Goal: Task Accomplishment & Management: Manage account settings

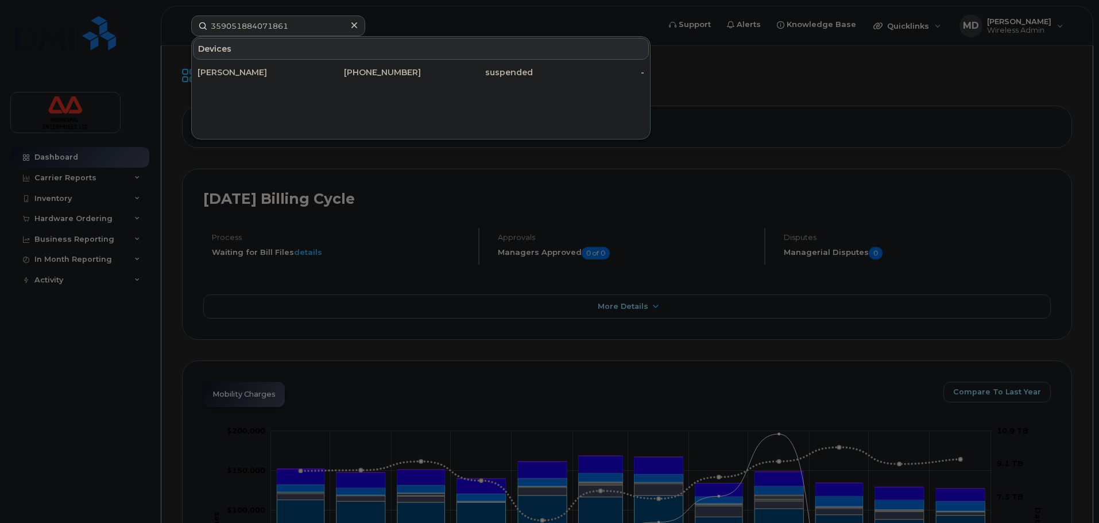
click at [302, 26] on input "359051884071861" at bounding box center [278, 26] width 174 height 21
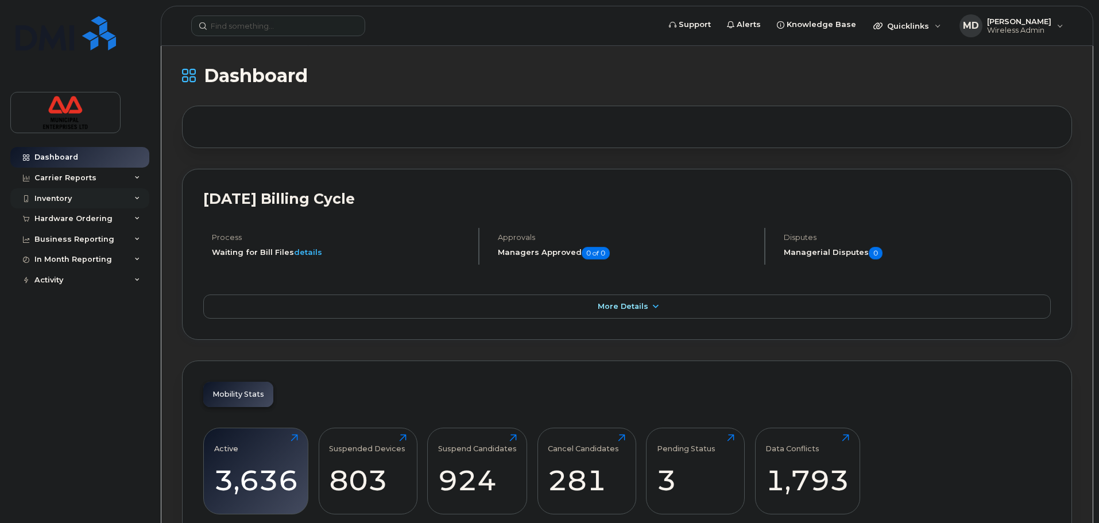
click at [102, 189] on div "Inventory" at bounding box center [79, 198] width 139 height 21
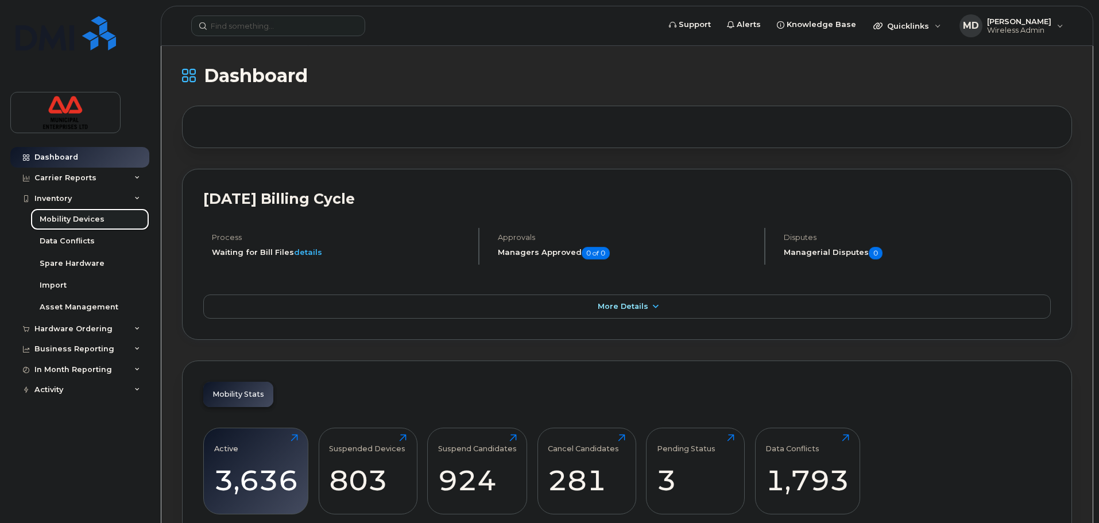
click at [102, 215] on link "Mobility Devices" at bounding box center [89, 220] width 119 height 22
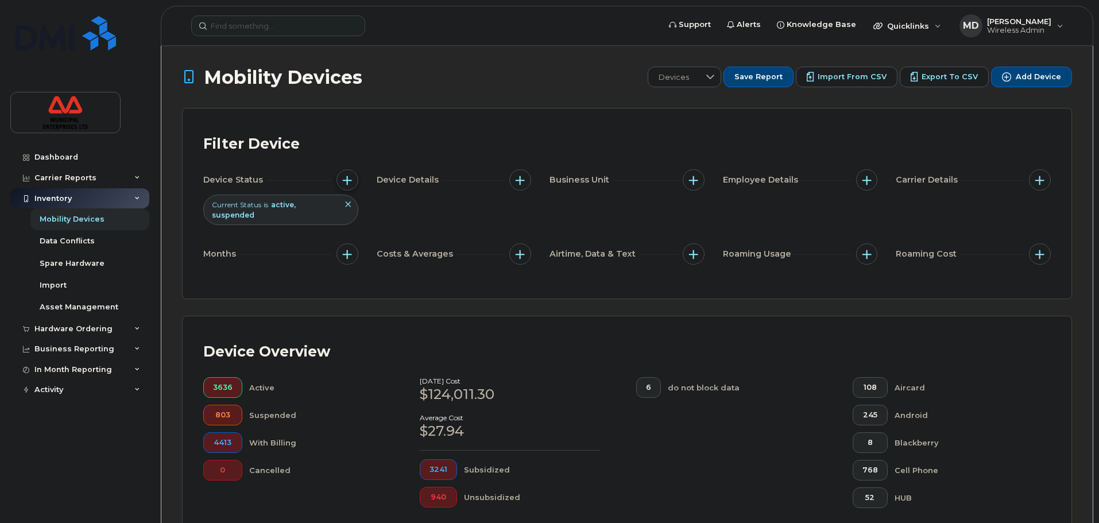
click at [349, 180] on span "button" at bounding box center [347, 180] width 9 height 9
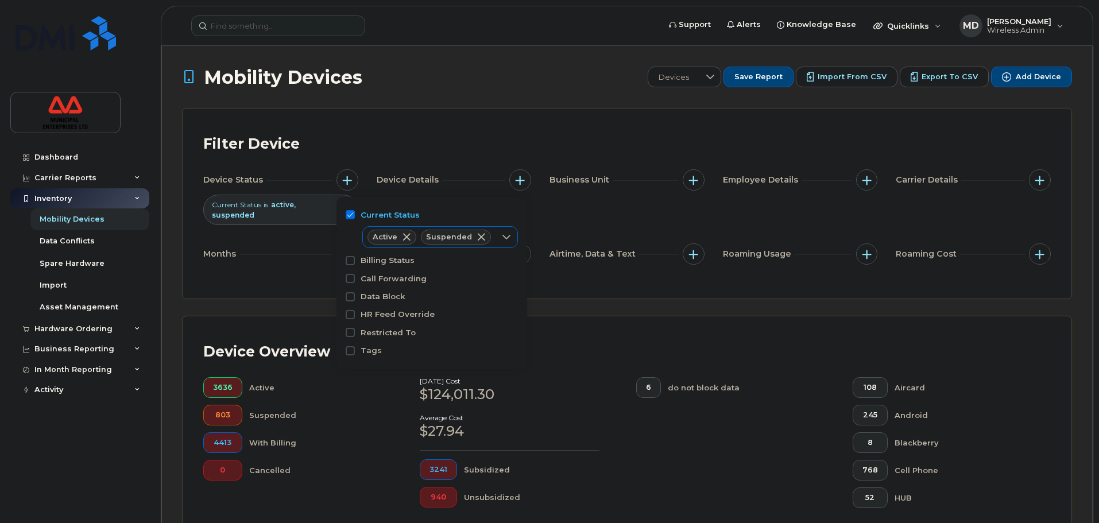
click at [406, 238] on span at bounding box center [406, 237] width 9 height 9
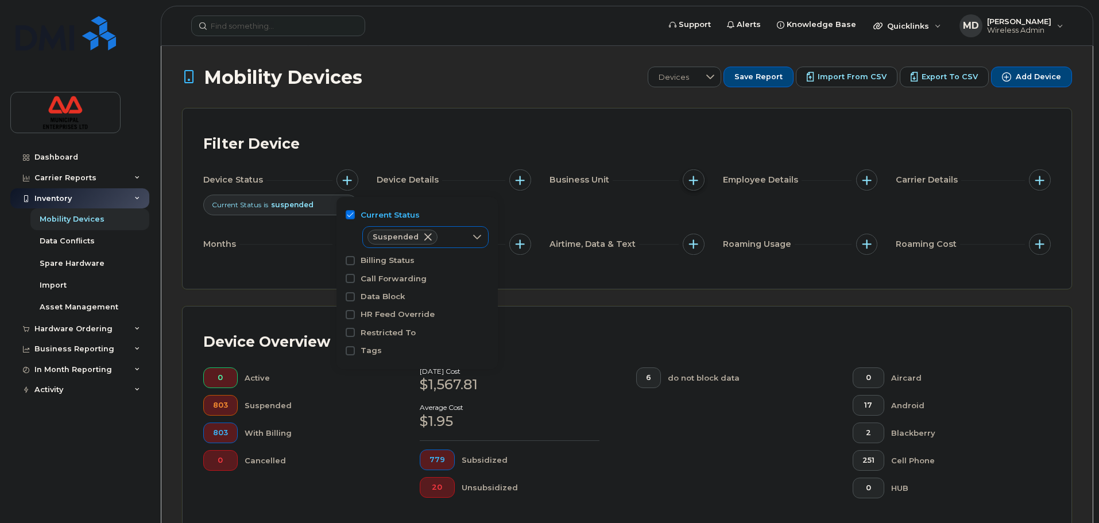
click at [696, 173] on button "button" at bounding box center [694, 180] width 22 height 22
click at [701, 233] on input "Company" at bounding box center [696, 233] width 9 height 9
checkbox input "true"
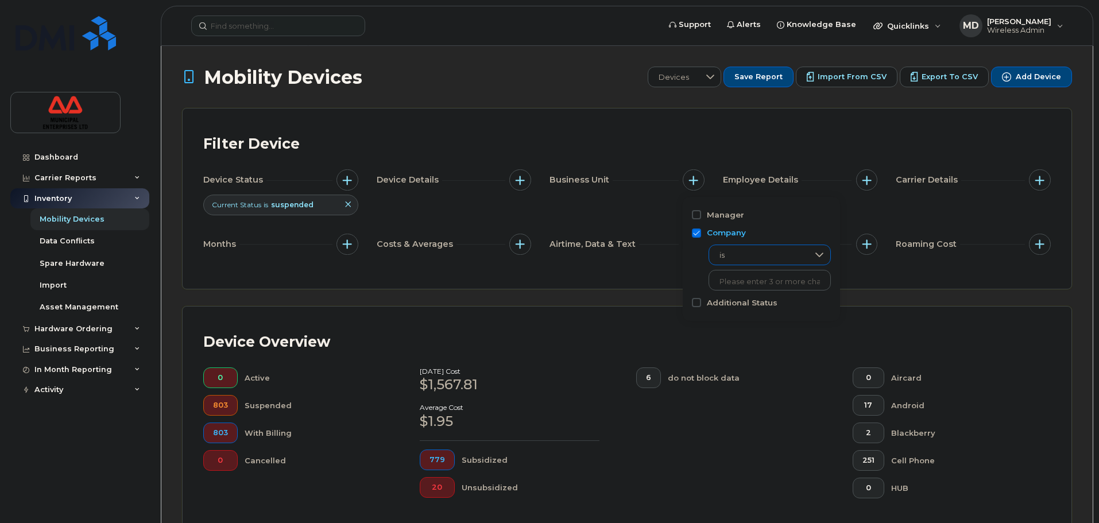
click at [770, 251] on span "is" at bounding box center [758, 255] width 99 height 21
click at [769, 252] on span "is" at bounding box center [759, 256] width 98 height 21
click at [767, 286] on input "text" at bounding box center [770, 282] width 101 height 10
type input "ETS"
click at [751, 306] on li "- ETS" at bounding box center [764, 305] width 111 height 21
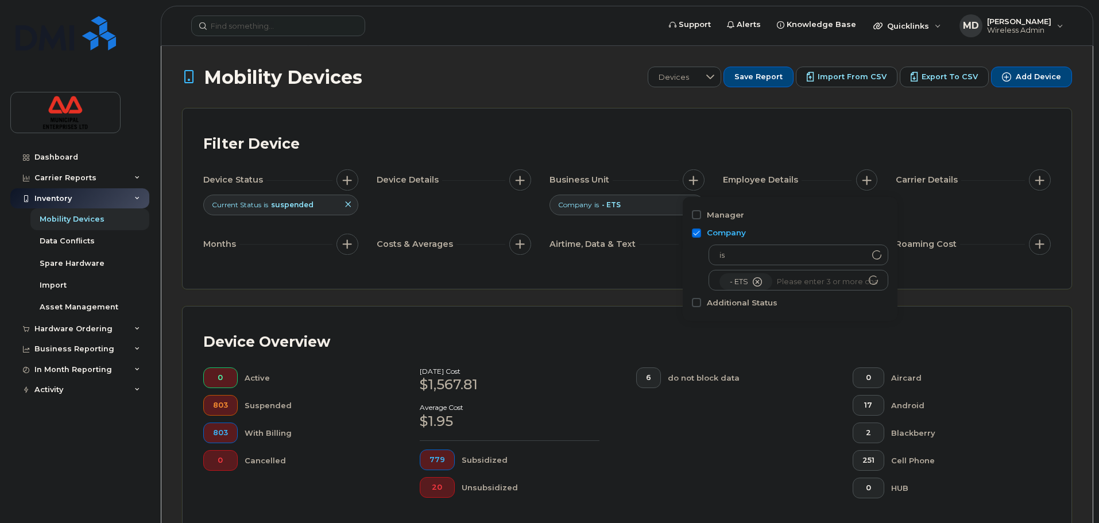
click at [630, 283] on div "Filter Device Device Status Current Status is suspended Device Details Business…" at bounding box center [627, 199] width 889 height 180
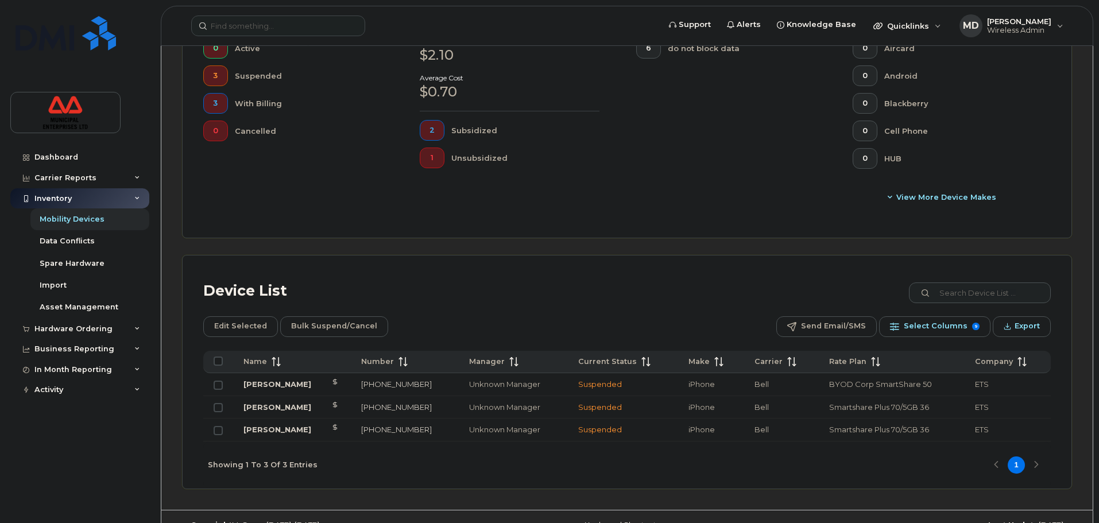
scroll to position [353, 0]
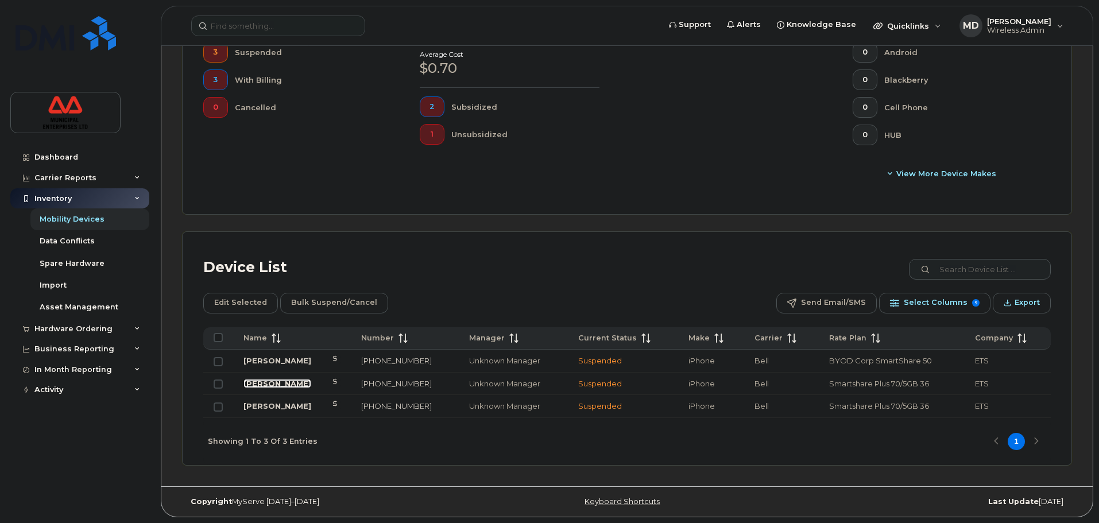
click at [267, 380] on link "[PERSON_NAME]" at bounding box center [278, 383] width 68 height 9
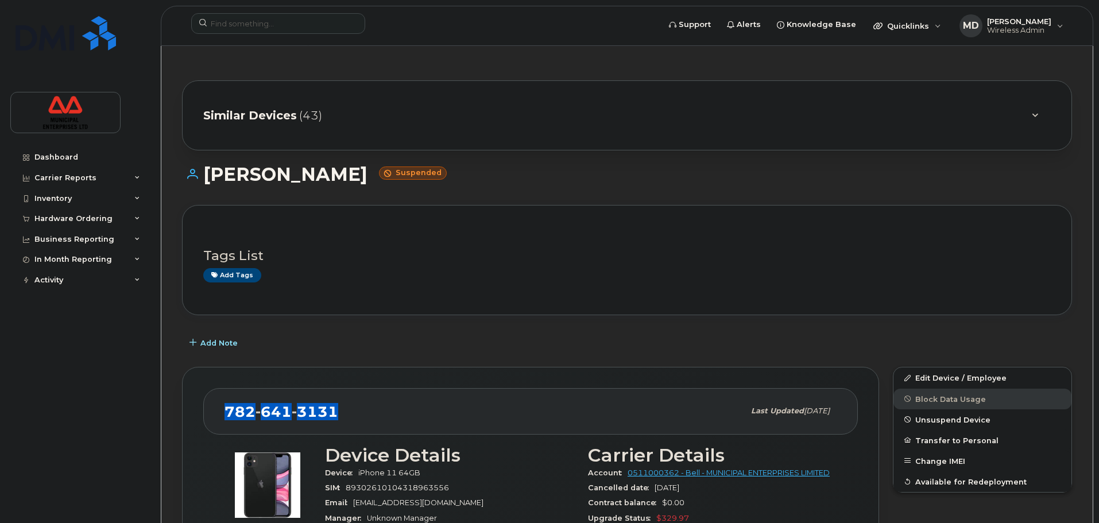
drag, startPoint x: 339, startPoint y: 322, endPoint x: 228, endPoint y: 418, distance: 147.0
click at [228, 418] on div "782 641 3131" at bounding box center [485, 411] width 520 height 24
copy span "782 641 3131"
drag, startPoint x: 936, startPoint y: 375, endPoint x: 771, endPoint y: 325, distance: 171.7
click at [936, 375] on link "Edit Device / Employee" at bounding box center [983, 378] width 178 height 21
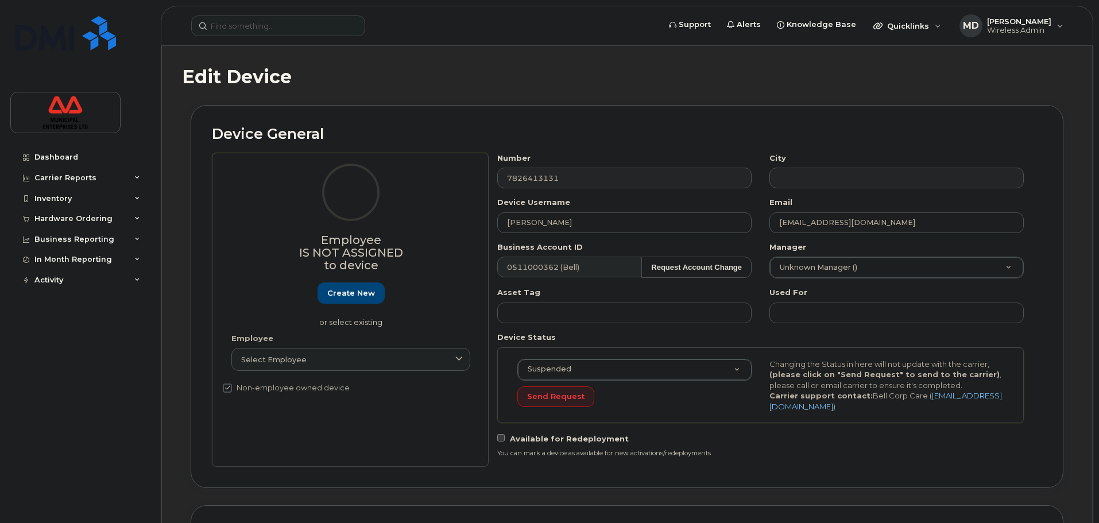
select select "3844641"
drag, startPoint x: 573, startPoint y: 219, endPoint x: 369, endPoint y: 240, distance: 205.0
click at [370, 240] on div "Employee Is not assigned to device Create new or select existing Employee Selec…" at bounding box center [627, 310] width 831 height 314
paste input "Wogderes Woldegabre"
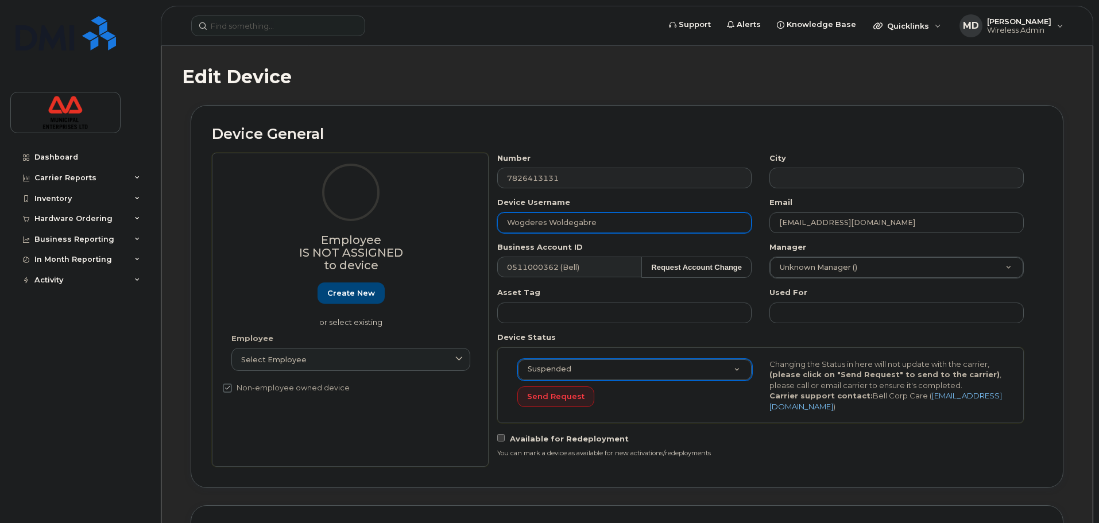
type input "Wogderes Woldegabre"
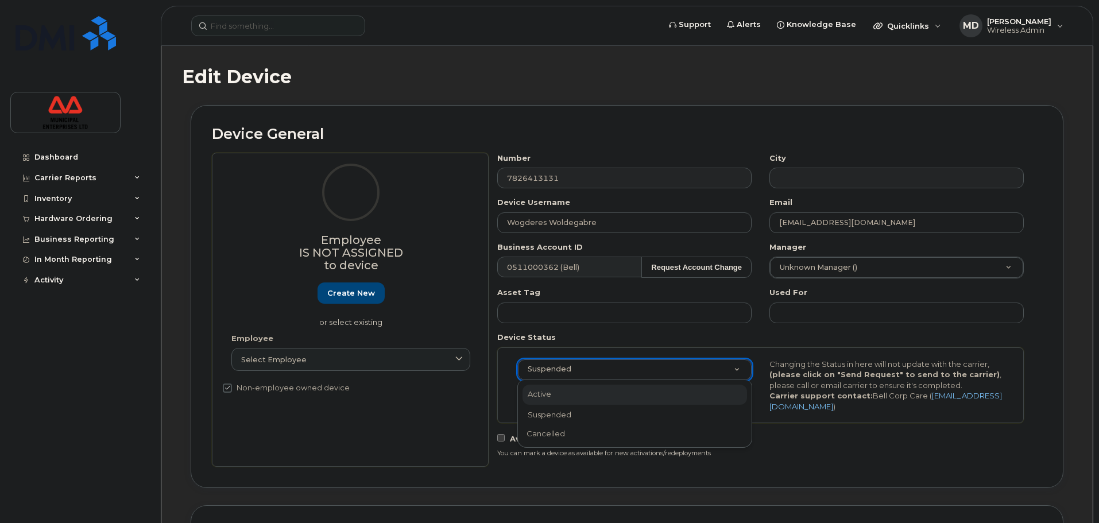
scroll to position [0, 3]
select select "active"
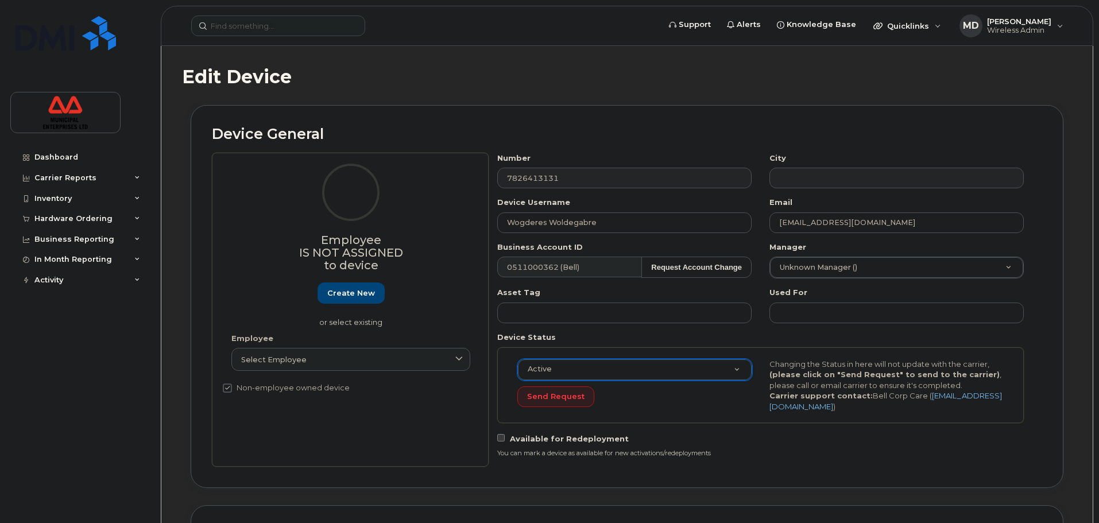
scroll to position [523, 0]
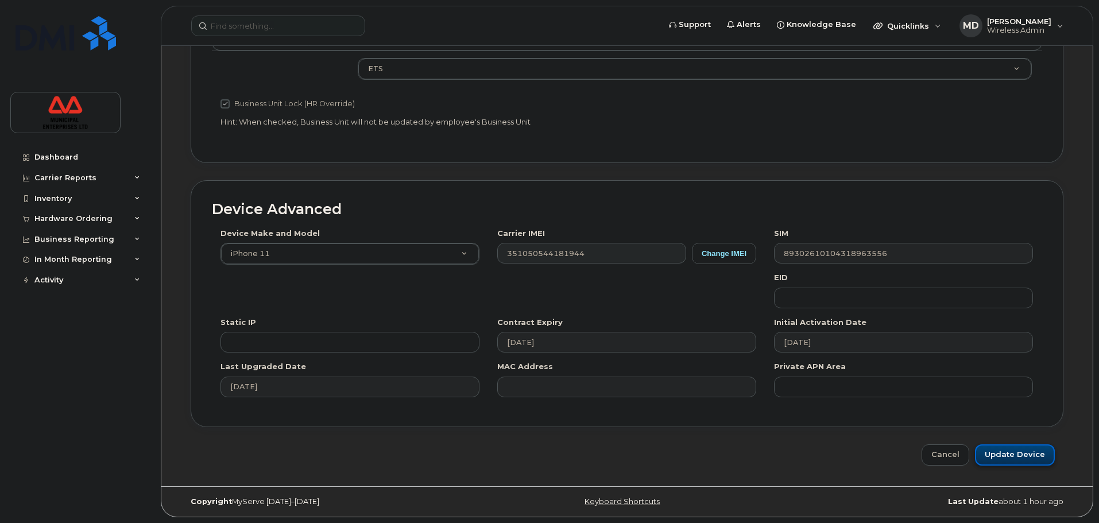
click at [991, 462] on input "Update Device" at bounding box center [1015, 455] width 80 height 21
type input "Saving..."
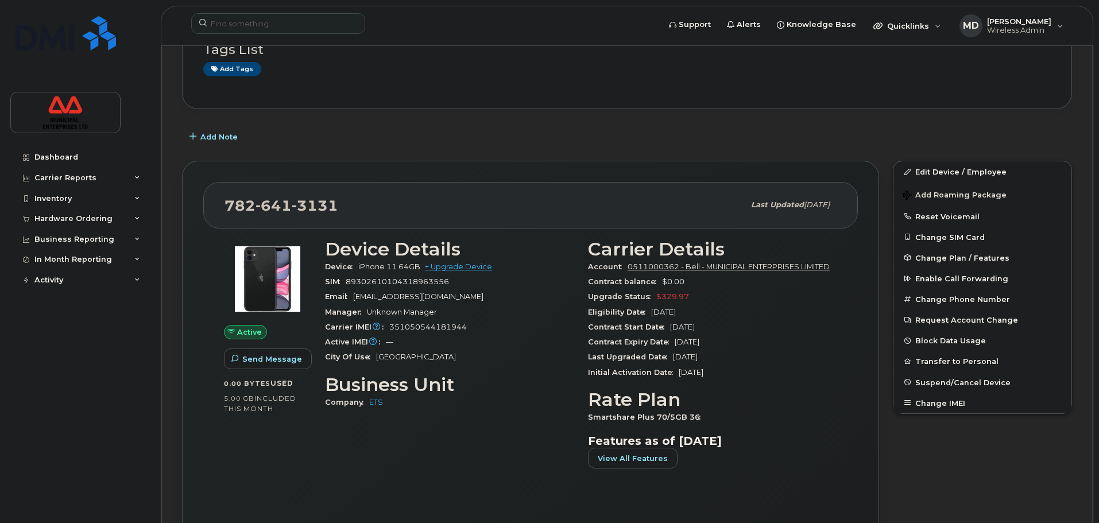
scroll to position [172, 0]
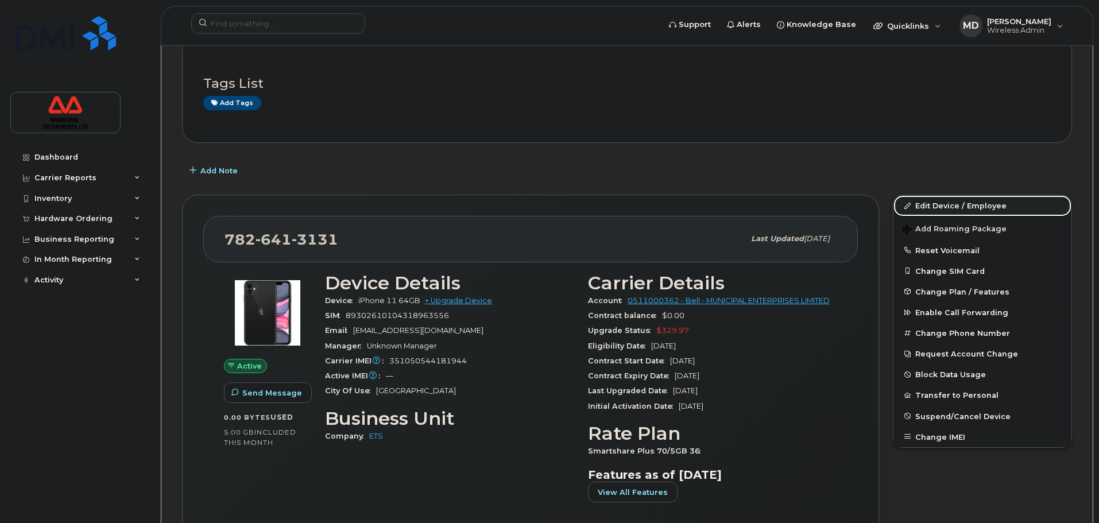
click at [966, 208] on link "Edit Device / Employee" at bounding box center [983, 205] width 178 height 21
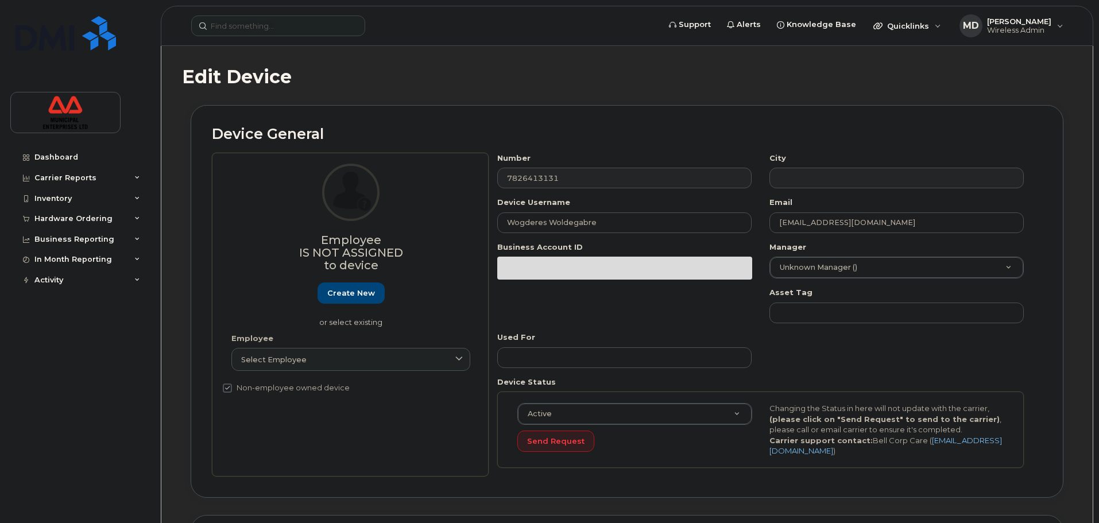
select select "3844641"
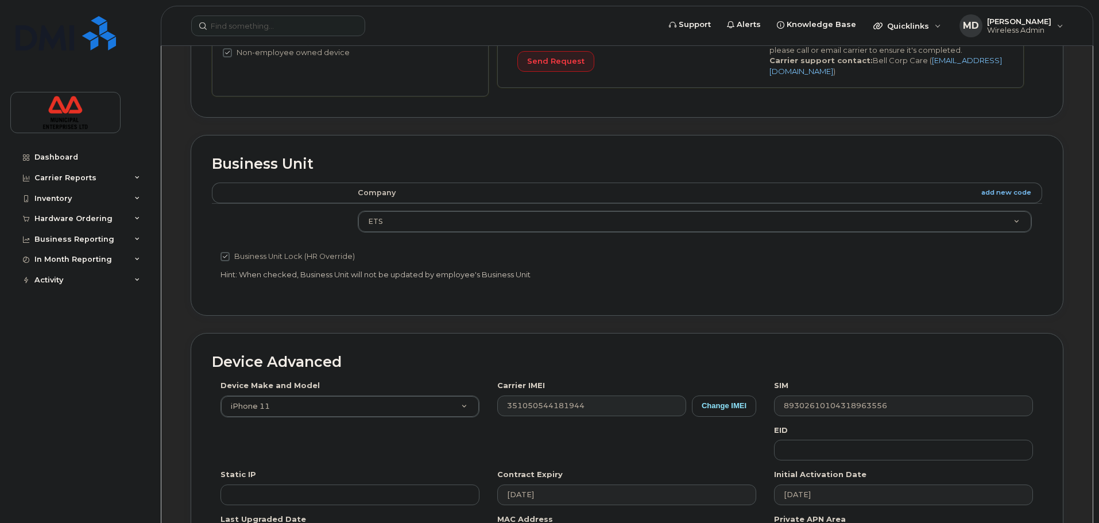
scroll to position [402, 0]
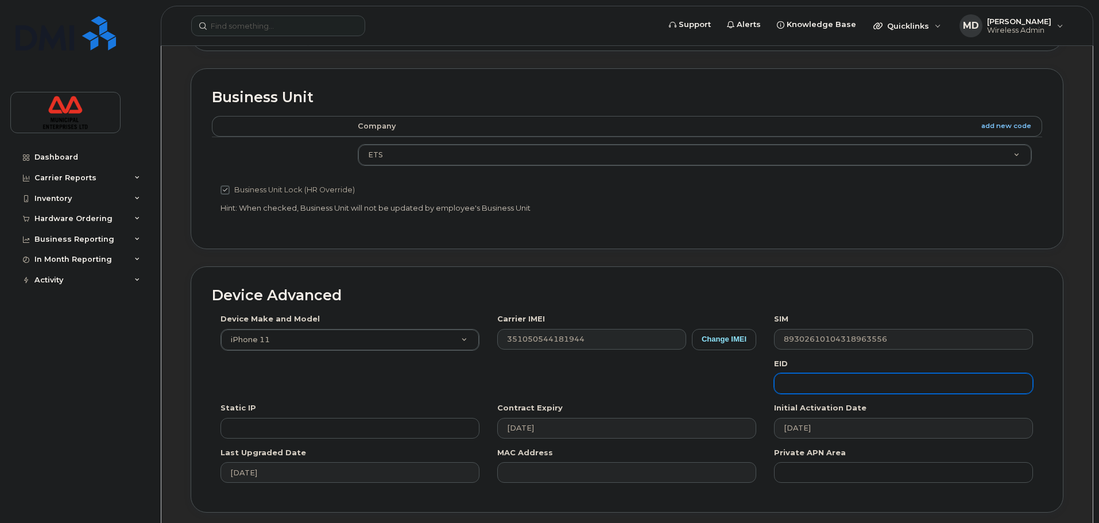
click at [834, 384] on input "text" at bounding box center [903, 383] width 259 height 21
click at [824, 354] on div "Device Make and Model iPhone 11 Android TCL 502 Watch Apple Watch S9 41mm Andro…" at bounding box center [627, 403] width 831 height 178
click at [682, 381] on div "Device Make and Model iPhone 11 Android TCL 502 Watch Apple Watch S9 41mm Andro…" at bounding box center [627, 403] width 831 height 178
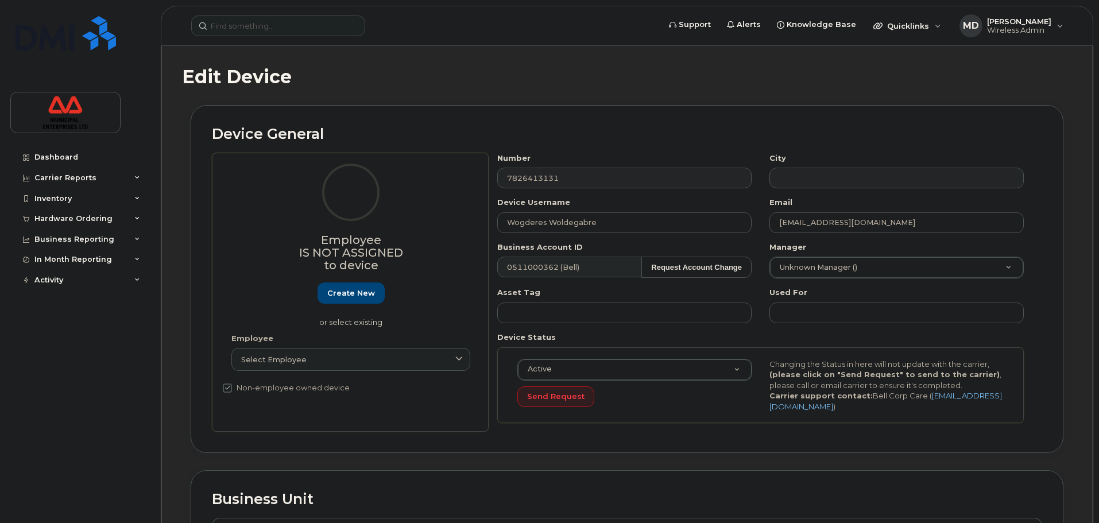
select select "3844641"
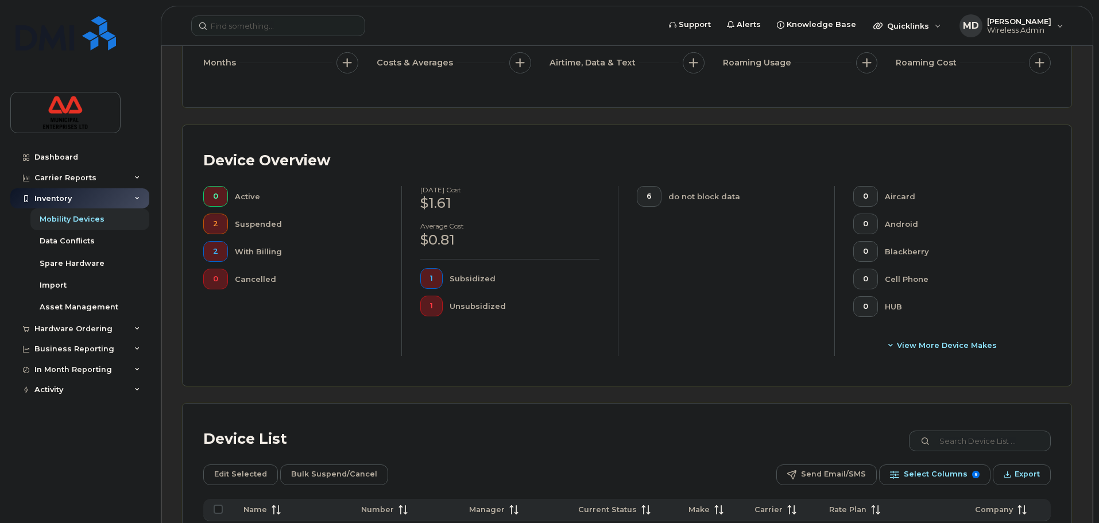
scroll to position [331, 0]
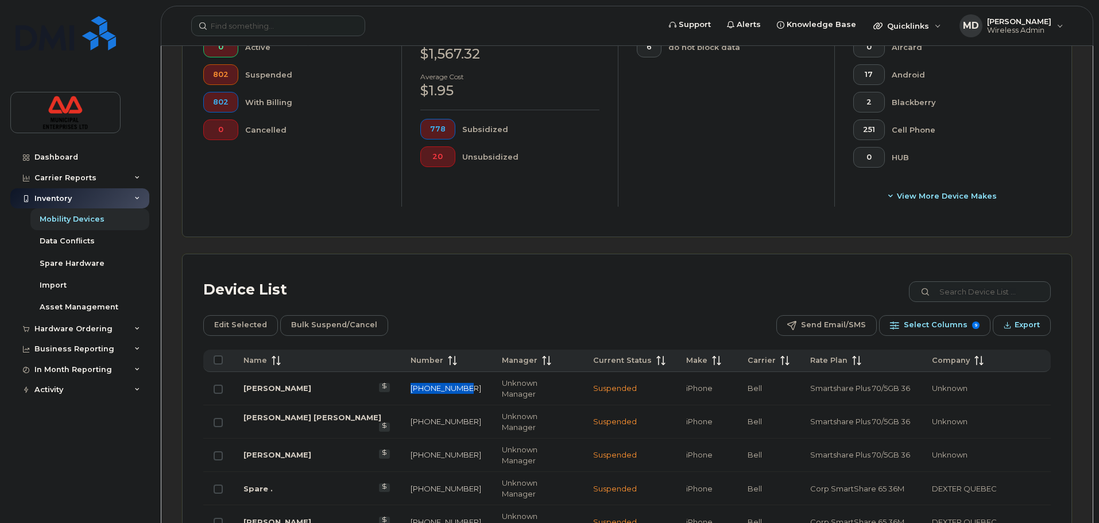
drag, startPoint x: 454, startPoint y: 385, endPoint x: 404, endPoint y: 386, distance: 49.4
click at [404, 386] on td "[PHONE_NUMBER]" at bounding box center [445, 388] width 91 height 33
copy link "[PHONE_NUMBER]"
click at [270, 31] on input at bounding box center [278, 26] width 174 height 21
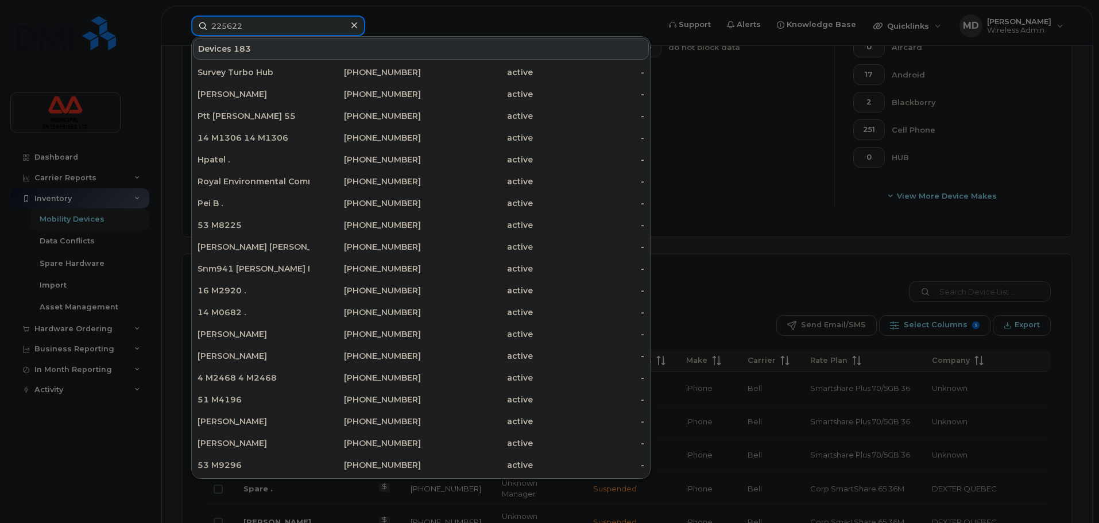
type input "2256229"
